Goal: Information Seeking & Learning: Learn about a topic

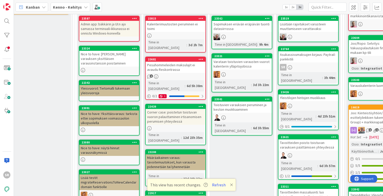
click at [300, 54] on div "Asukassivumaksujen kirjaus: Paytrail-pankkitili" at bounding box center [309, 56] width 60 height 11
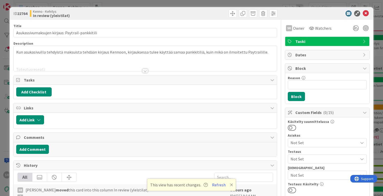
click at [144, 73] on div at bounding box center [146, 71] width 6 height 4
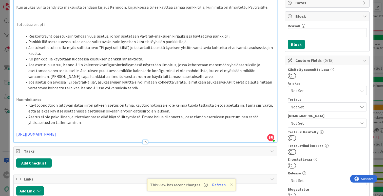
scroll to position [45, 0]
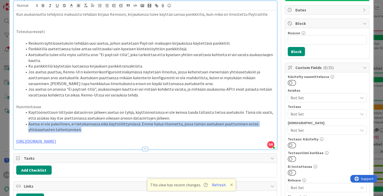
drag, startPoint x: 29, startPoint y: 123, endPoint x: 78, endPoint y: 129, distance: 50.0
click at [78, 129] on li "Asetus ei ole pakollinen, ei tietokannassa eikä käyttöliittymässä. Emme halua t…" at bounding box center [148, 126] width 252 height 11
copy li "Asetus ei ole pakollinen, ei tietokannassa eikä käyttöliittymässä. Emme halua t…"
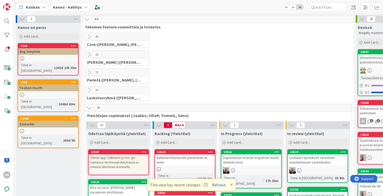
scroll to position [117, 0]
